Goal: Complete application form: Complete application form

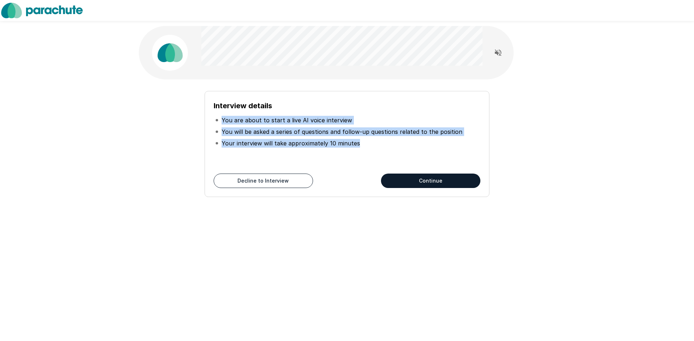
drag, startPoint x: 220, startPoint y: 120, endPoint x: 356, endPoint y: 140, distance: 137.3
click at [356, 140] on ul "You are about to start a live AI voice interview You will be asked a series of …" at bounding box center [347, 132] width 267 height 40
copy ul "You are about to start a live AI voice interview You will be asked a series of …"
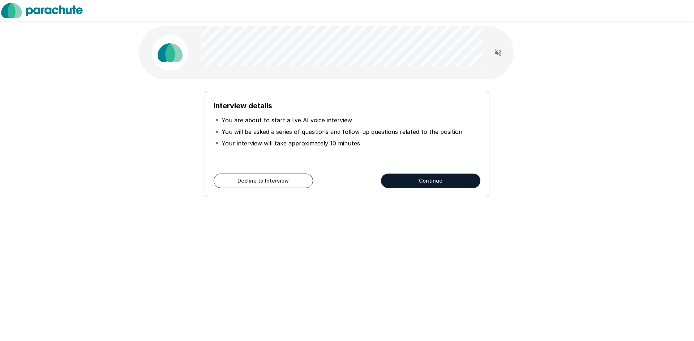
click at [443, 178] on button "Continue" at bounding box center [430, 181] width 99 height 14
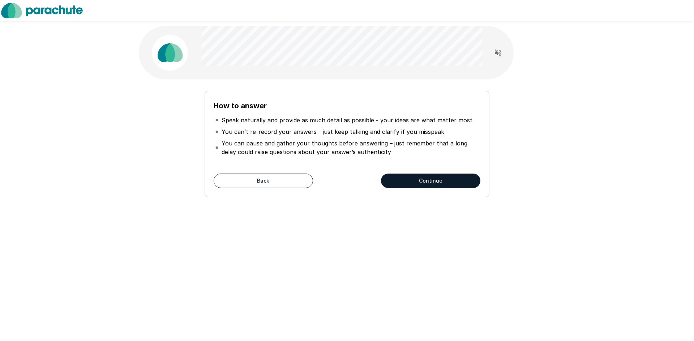
click at [499, 51] on icon "Read questions aloud" at bounding box center [498, 52] width 9 height 9
click at [464, 181] on button "Continue" at bounding box center [430, 181] width 99 height 14
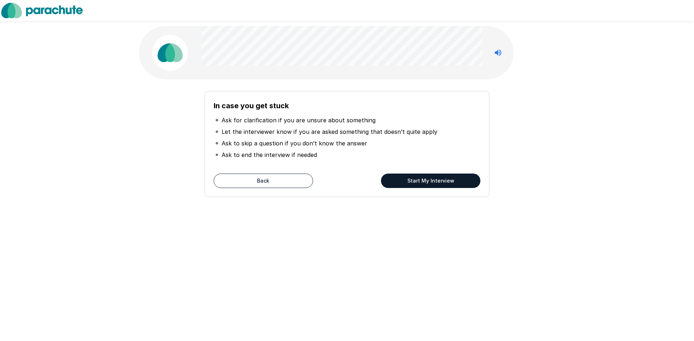
click at [416, 186] on button "Start My Interview" at bounding box center [430, 181] width 99 height 14
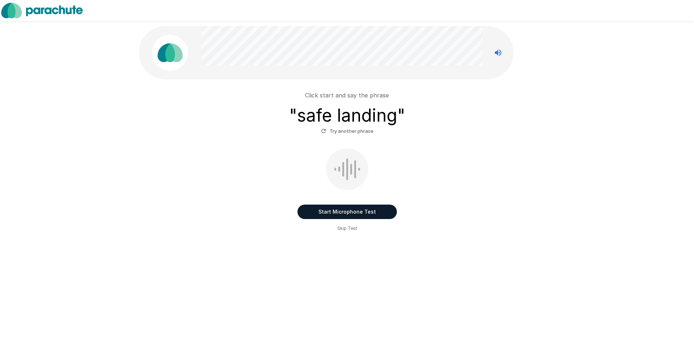
click at [378, 210] on button "Start Microphone Test" at bounding box center [346, 212] width 99 height 14
click at [389, 208] on button "Stop & Submit" at bounding box center [346, 212] width 99 height 14
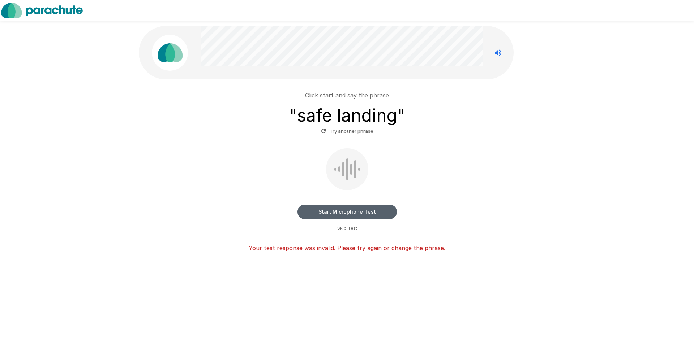
click at [385, 211] on button "Start Microphone Test" at bounding box center [346, 212] width 99 height 14
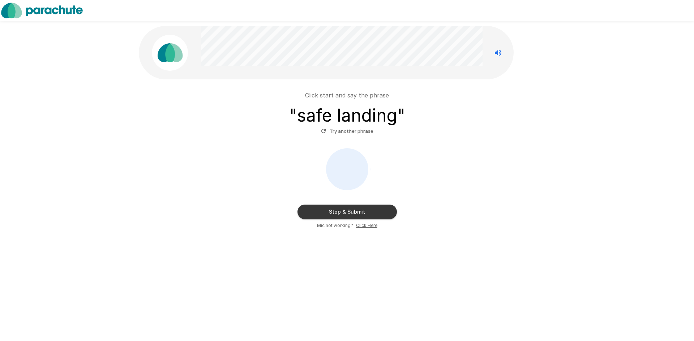
click at [392, 216] on button "Stop & Submit" at bounding box center [346, 212] width 99 height 14
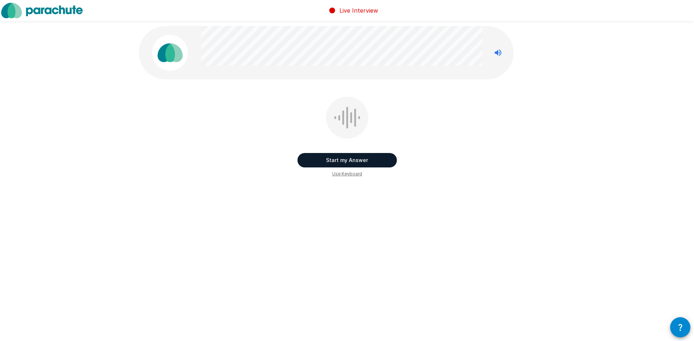
click at [375, 162] on button "Start my Answer" at bounding box center [346, 160] width 99 height 14
click at [375, 162] on button "Stop & Submit" at bounding box center [346, 160] width 99 height 14
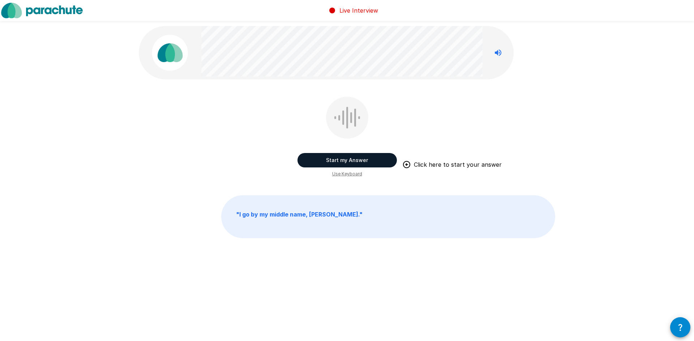
click at [366, 157] on button "Start my Answer" at bounding box center [346, 160] width 99 height 14
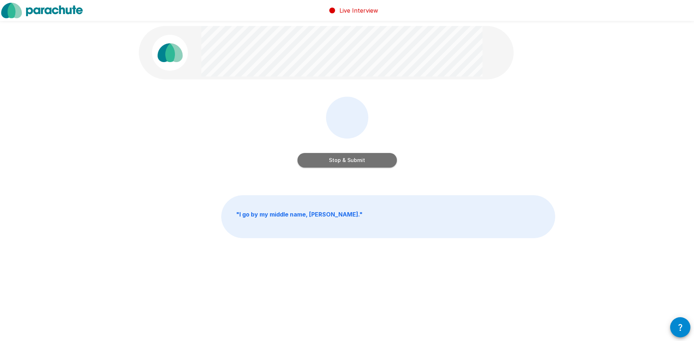
click at [366, 157] on button "Stop & Submit" at bounding box center [346, 160] width 99 height 14
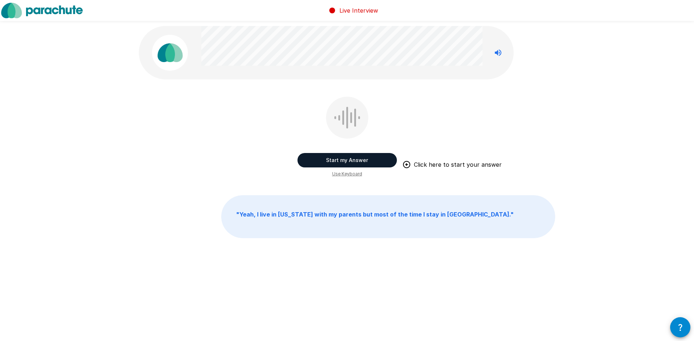
click at [378, 156] on button "Start my Answer" at bounding box center [346, 160] width 99 height 14
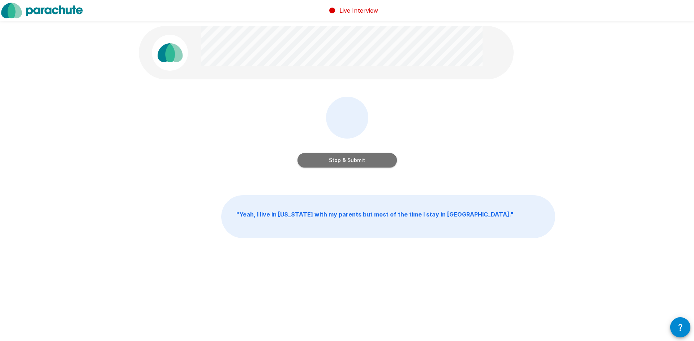
click at [378, 153] on button "Stop & Submit" at bounding box center [346, 160] width 99 height 14
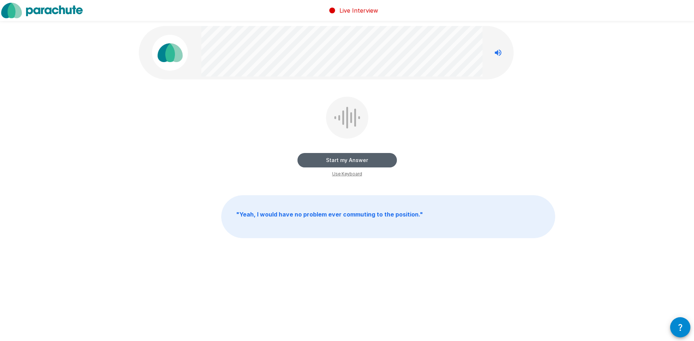
click at [375, 159] on button "Start my Answer" at bounding box center [346, 160] width 99 height 14
click at [376, 166] on button "Stop & Submit" at bounding box center [346, 160] width 99 height 14
click at [383, 162] on button "Start my Answer" at bounding box center [346, 160] width 99 height 14
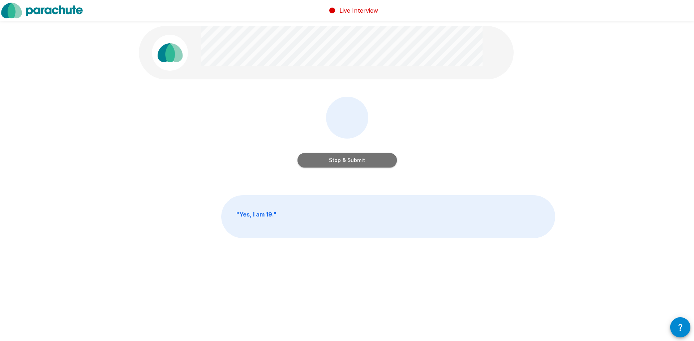
click at [378, 158] on button "Stop & Submit" at bounding box center [346, 160] width 99 height 14
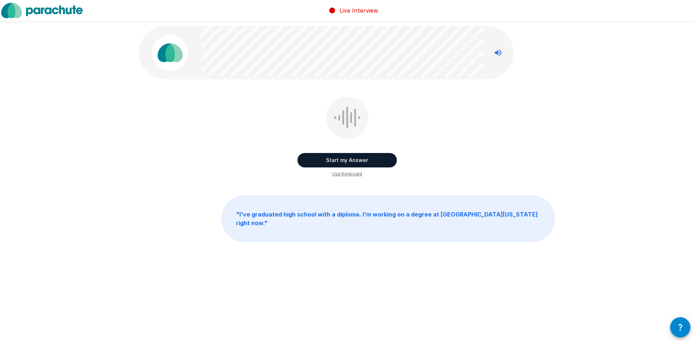
click at [391, 162] on button "Start my Answer" at bounding box center [346, 160] width 99 height 14
click at [391, 163] on button "Stop & Submit" at bounding box center [346, 160] width 99 height 14
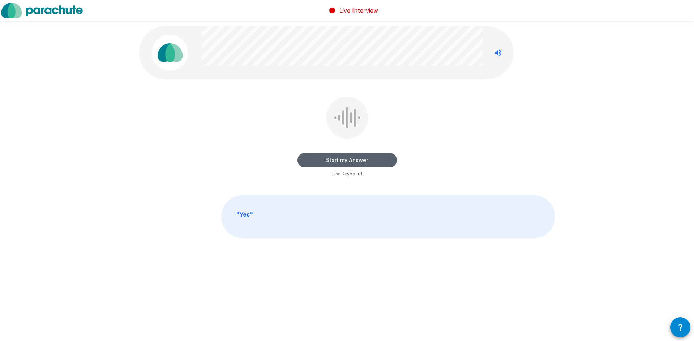
click at [391, 162] on button "Start my Answer" at bounding box center [346, 160] width 99 height 14
click at [384, 163] on button "Stop & Submit" at bounding box center [346, 160] width 99 height 14
click at [383, 164] on button "Start my Answer" at bounding box center [346, 160] width 99 height 14
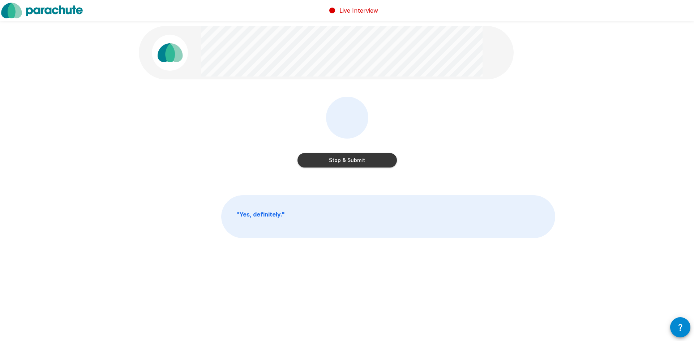
click at [386, 162] on button "Stop & Submit" at bounding box center [346, 160] width 99 height 14
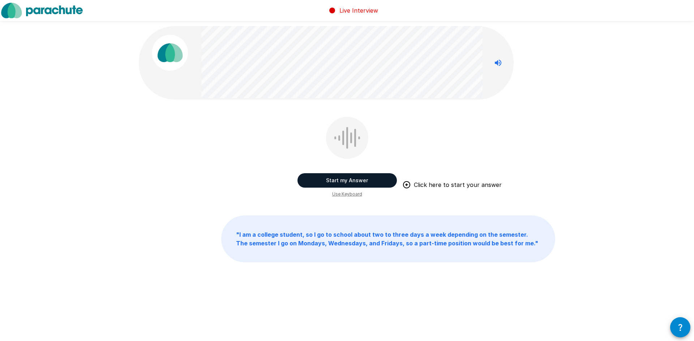
click at [385, 178] on button "Start my Answer" at bounding box center [346, 180] width 99 height 14
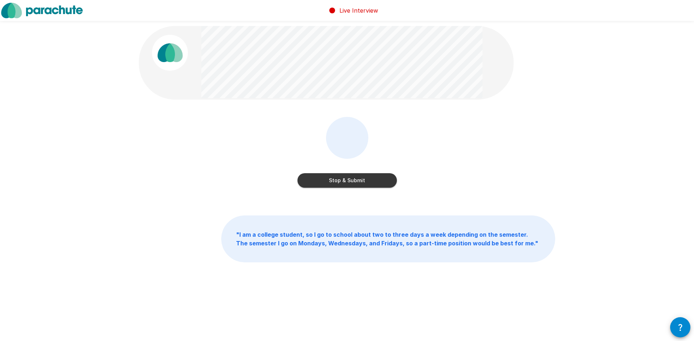
click at [381, 181] on button "Stop & Submit" at bounding box center [346, 180] width 99 height 14
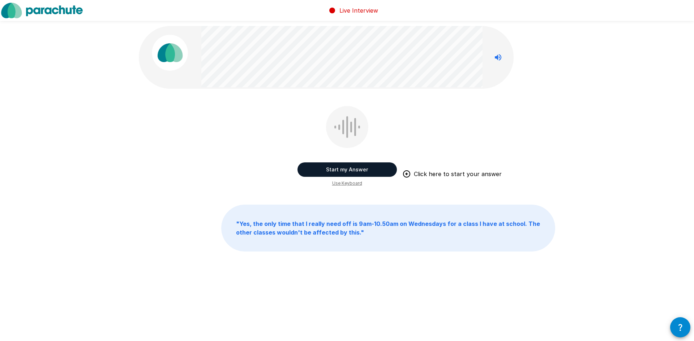
click at [379, 172] on button "Start my Answer" at bounding box center [346, 170] width 99 height 14
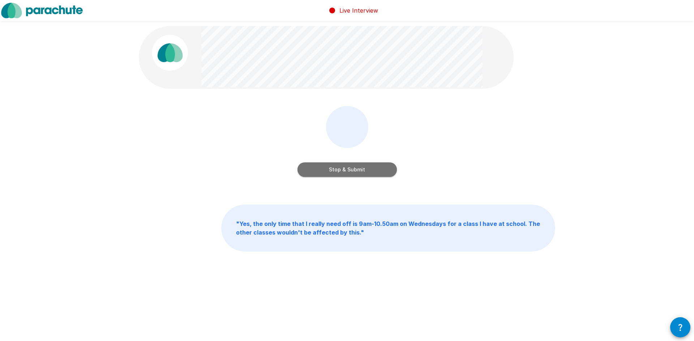
click at [380, 172] on button "Stop & Submit" at bounding box center [346, 170] width 99 height 14
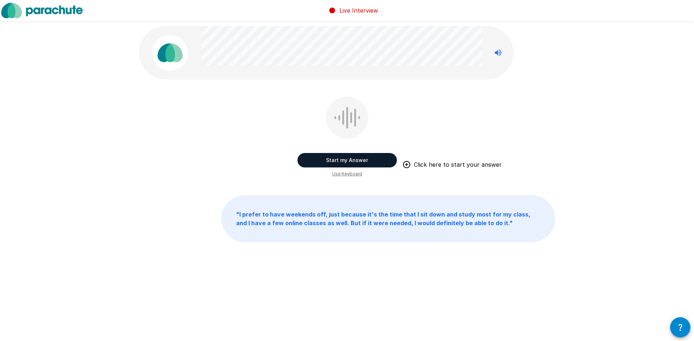
click at [369, 157] on button "Start my Answer" at bounding box center [346, 160] width 99 height 14
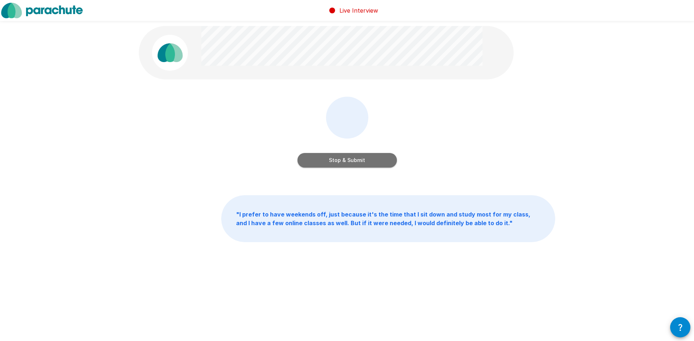
click at [367, 157] on button "Stop & Submit" at bounding box center [346, 160] width 99 height 14
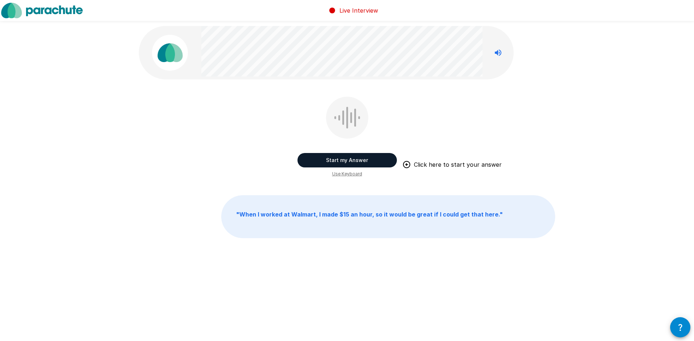
click at [375, 163] on button "Start my Answer" at bounding box center [346, 160] width 99 height 14
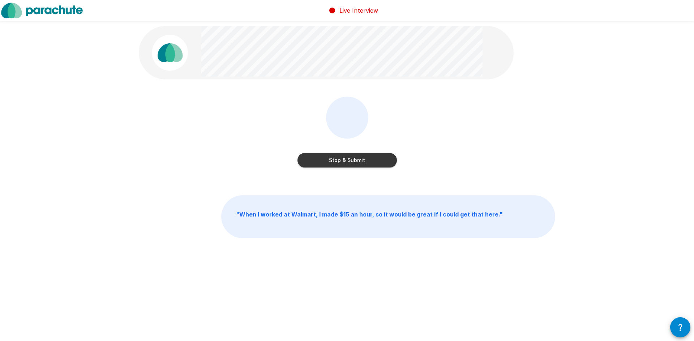
click at [367, 160] on button "Stop & Submit" at bounding box center [346, 160] width 99 height 14
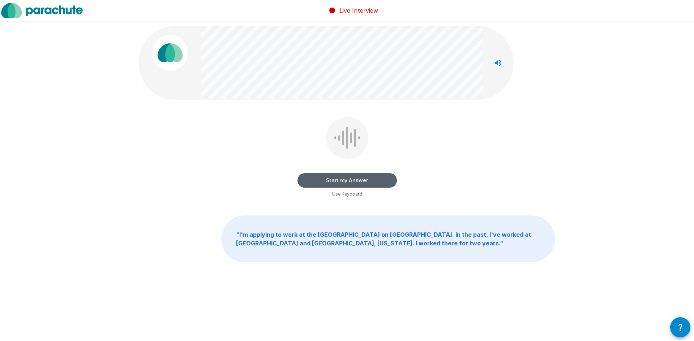
click at [389, 178] on button "Start my Answer" at bounding box center [346, 180] width 99 height 14
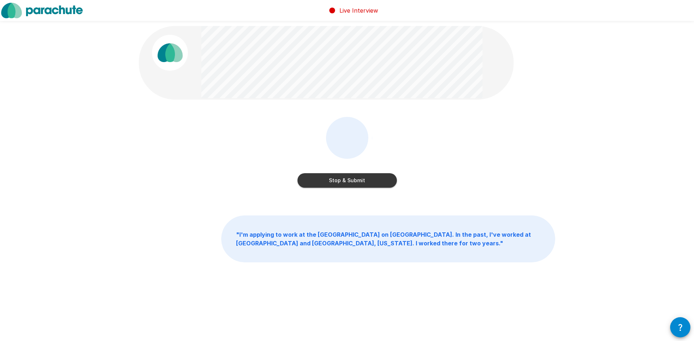
click at [358, 181] on button "Stop & Submit" at bounding box center [346, 180] width 99 height 14
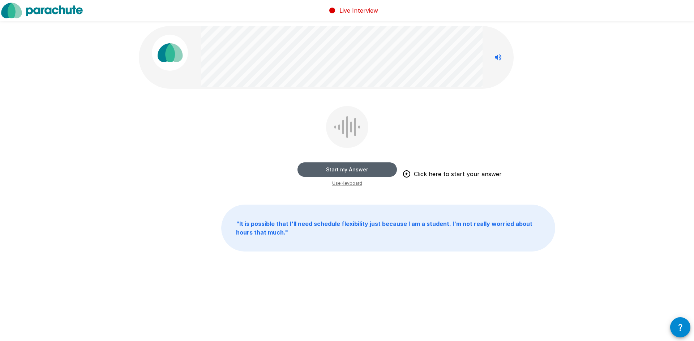
click at [390, 164] on button "Start my Answer" at bounding box center [346, 170] width 99 height 14
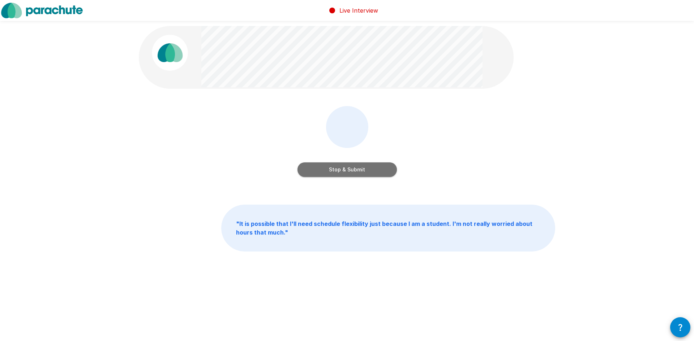
click at [384, 168] on button "Stop & Submit" at bounding box center [346, 170] width 99 height 14
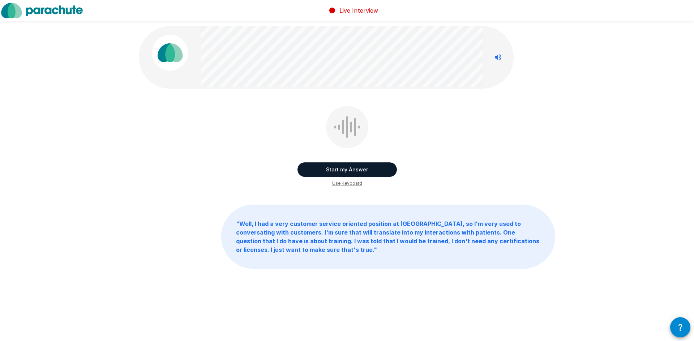
click at [365, 171] on button "Start my Answer" at bounding box center [346, 170] width 99 height 14
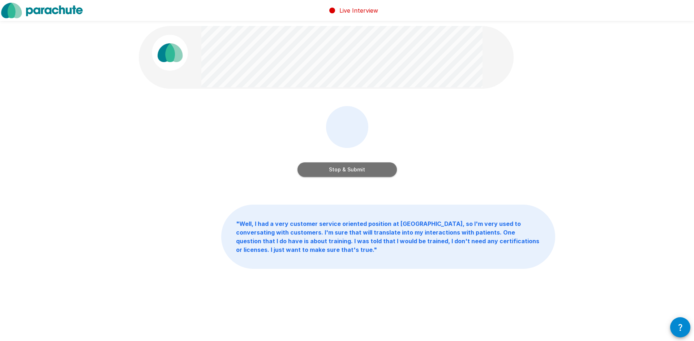
click at [388, 176] on button "Stop & Submit" at bounding box center [346, 170] width 99 height 14
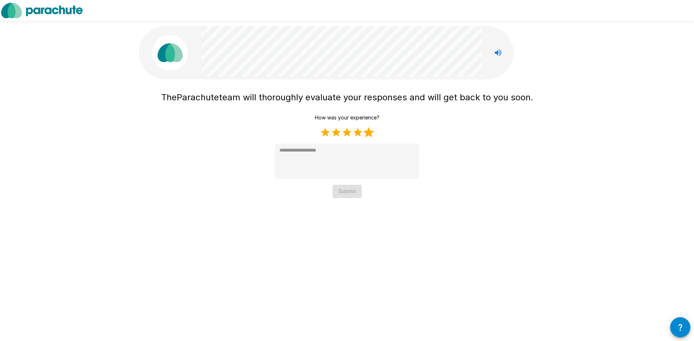
click at [365, 131] on label "5 Stars" at bounding box center [368, 132] width 11 height 11
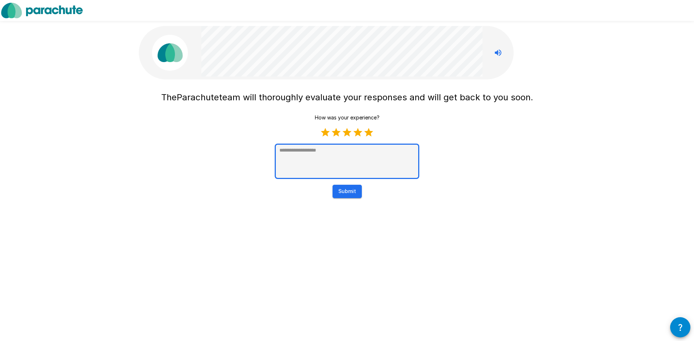
type textarea "*"
click at [364, 164] on textarea at bounding box center [347, 161] width 145 height 35
type textarea "*"
type textarea "**"
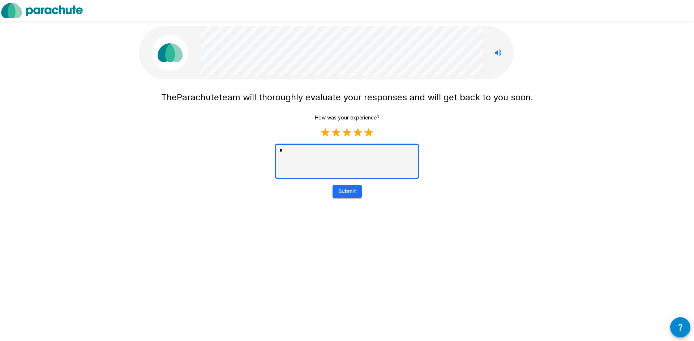
type textarea "*"
type textarea "***"
type textarea "*"
type textarea "****"
type textarea "*"
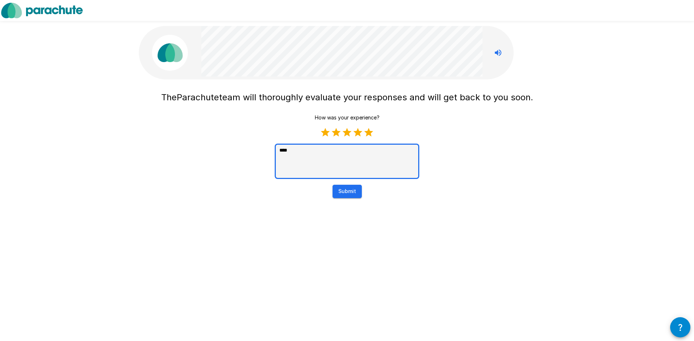
type textarea "*****"
type textarea "*"
type textarea "*****"
type textarea "*"
type textarea "*******"
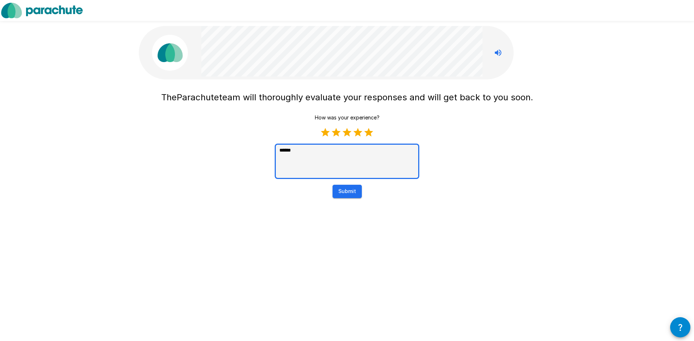
type textarea "*"
type textarea "********"
type textarea "*"
type textarea "*********"
type textarea "*"
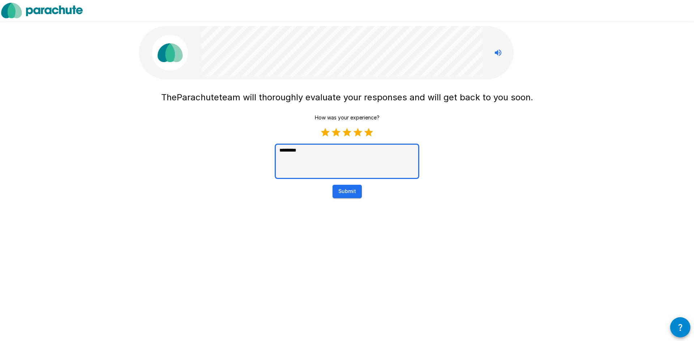
type textarea "**********"
type textarea "*"
type textarea "**********"
type textarea "*"
click at [358, 193] on button "Submit" at bounding box center [346, 191] width 29 height 13
